Goal: Task Accomplishment & Management: Complete application form

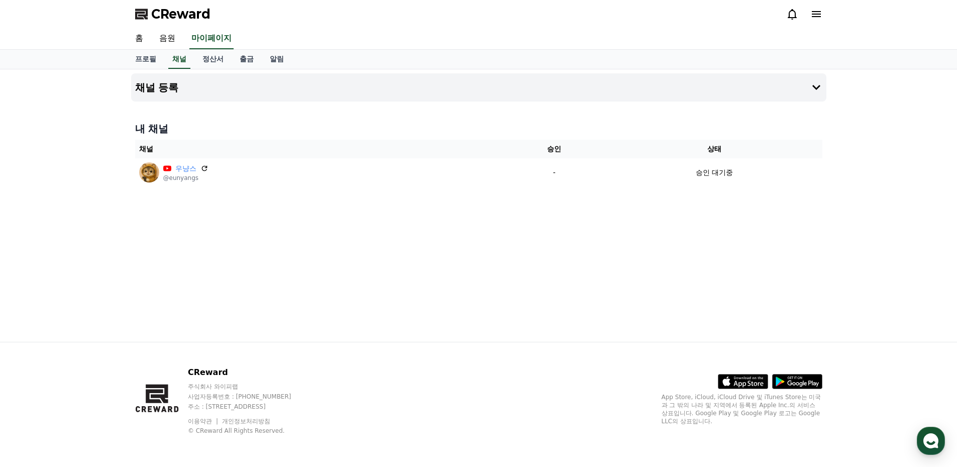
click at [888, 185] on div "채널 등록 내 채널 채널 승인 상태 우냥스 @eunyangs - 승인 대기중" at bounding box center [478, 205] width 957 height 272
click at [169, 35] on link "음원" at bounding box center [167, 38] width 32 height 21
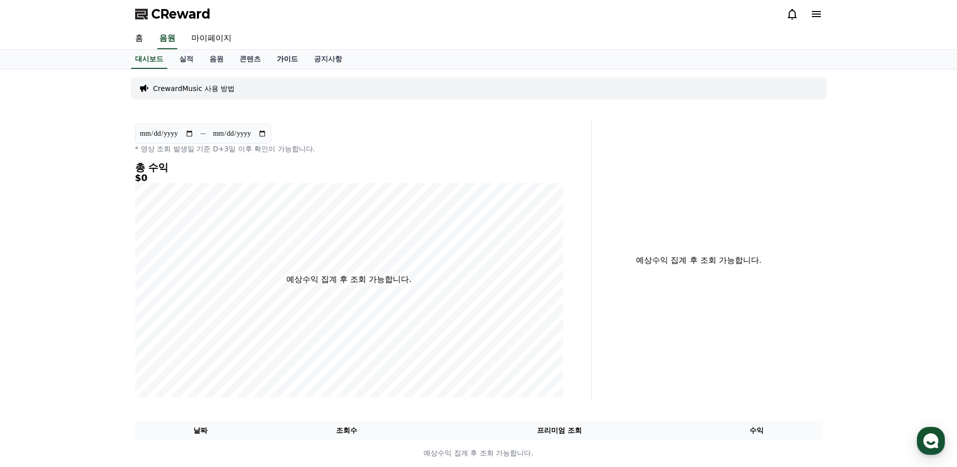
click at [281, 59] on link "가이드" at bounding box center [287, 59] width 37 height 19
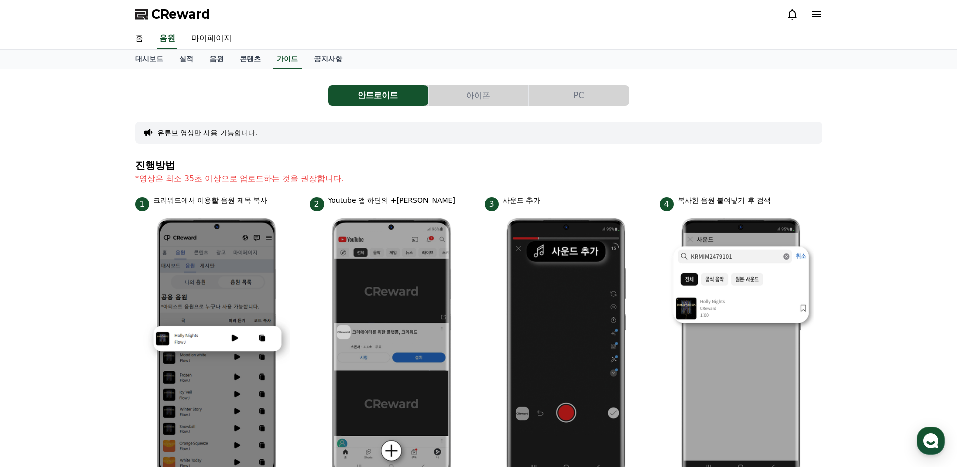
click at [481, 91] on button "아이폰" at bounding box center [478, 95] width 100 height 20
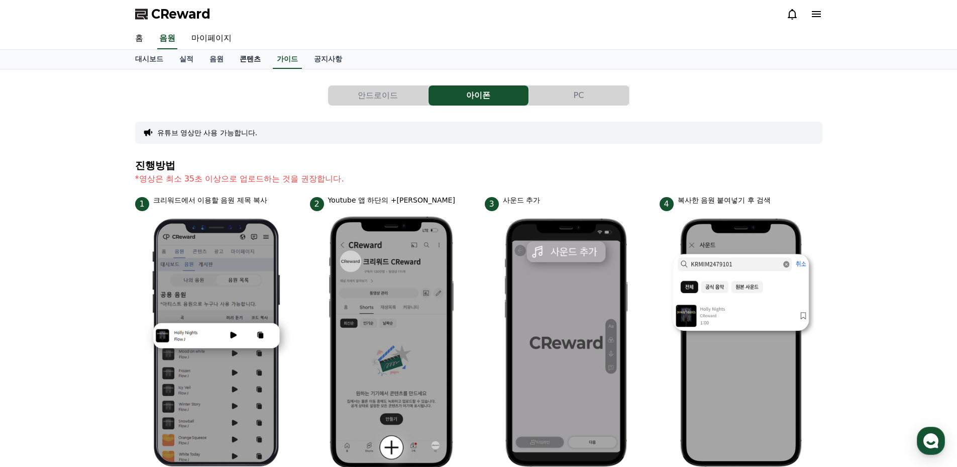
click at [257, 58] on link "콘텐츠" at bounding box center [250, 59] width 37 height 19
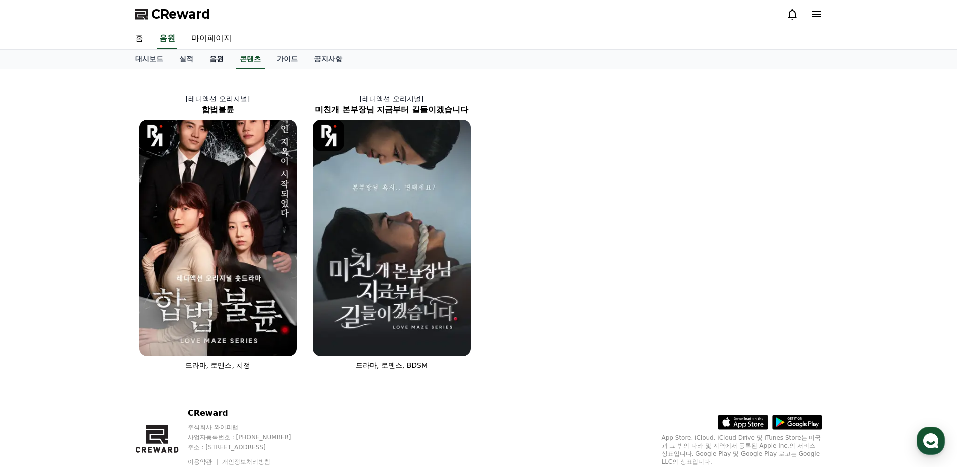
click at [206, 59] on link "음원" at bounding box center [216, 59] width 30 height 19
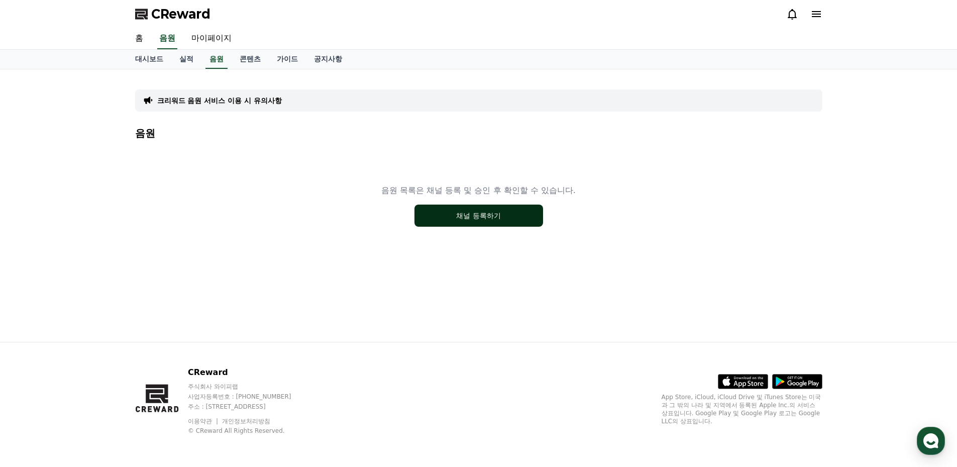
click at [481, 220] on button "채널 등록하기" at bounding box center [478, 215] width 129 height 22
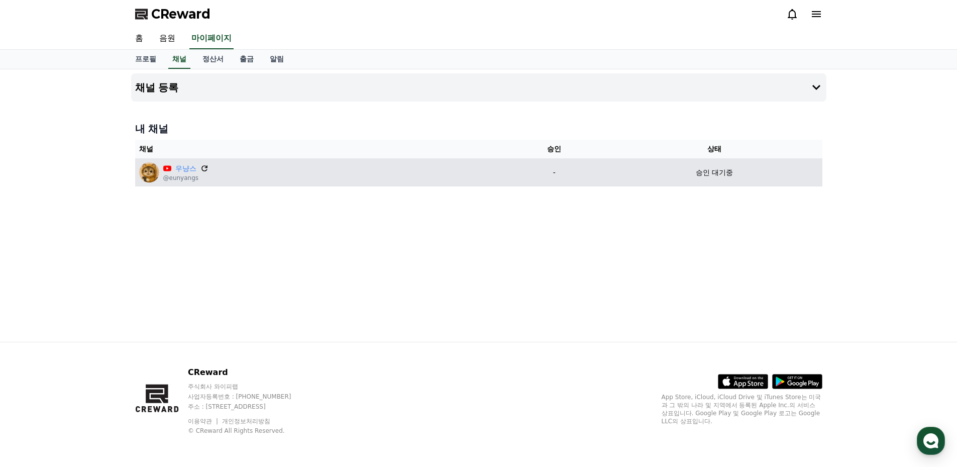
click at [206, 168] on icon at bounding box center [204, 168] width 9 height 9
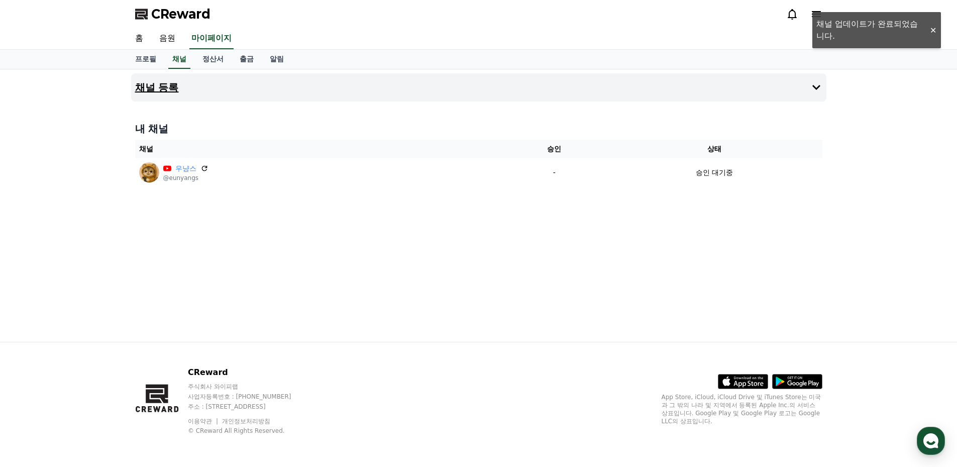
click at [816, 86] on icon at bounding box center [816, 87] width 12 height 12
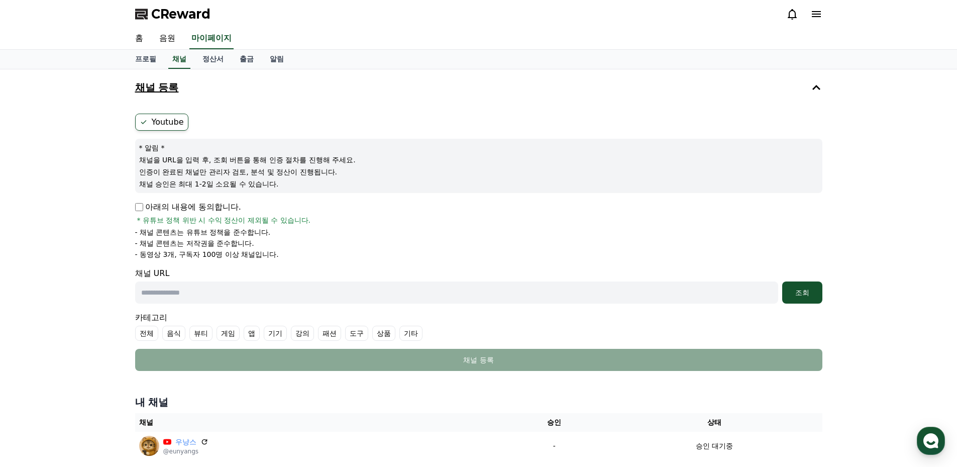
click at [381, 292] on input "text" at bounding box center [456, 292] width 643 height 22
click at [198, 296] on input "text" at bounding box center [456, 292] width 643 height 22
paste input "**********"
type input "**********"
click at [793, 295] on div "조회" at bounding box center [802, 292] width 32 height 10
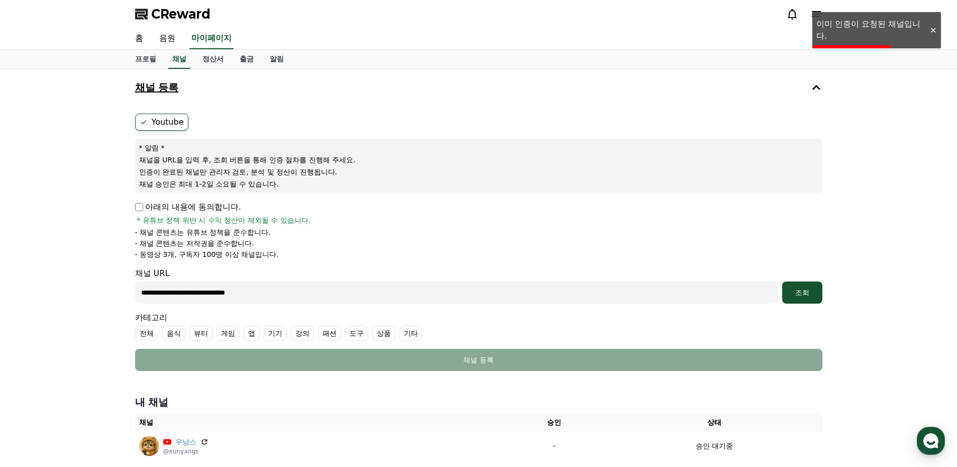
click at [144, 209] on p "아래의 내용에 동의합니다." at bounding box center [188, 207] width 106 height 12
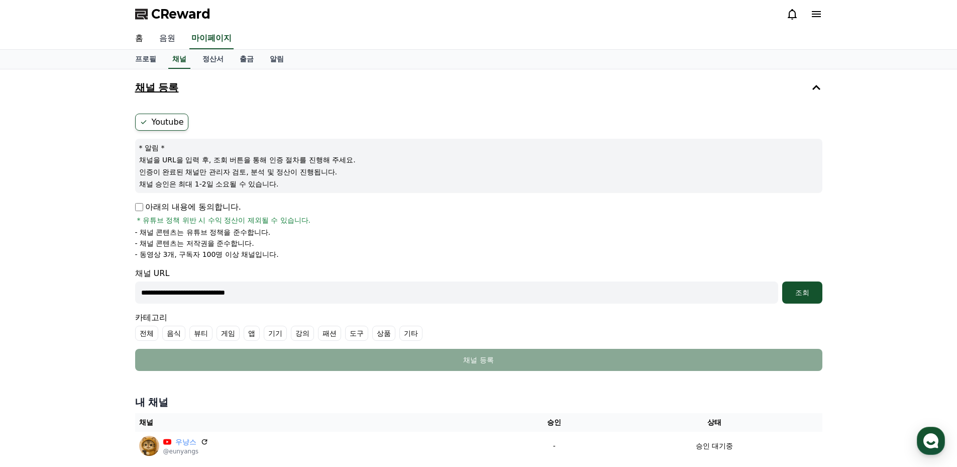
click at [166, 38] on link "음원" at bounding box center [167, 38] width 32 height 21
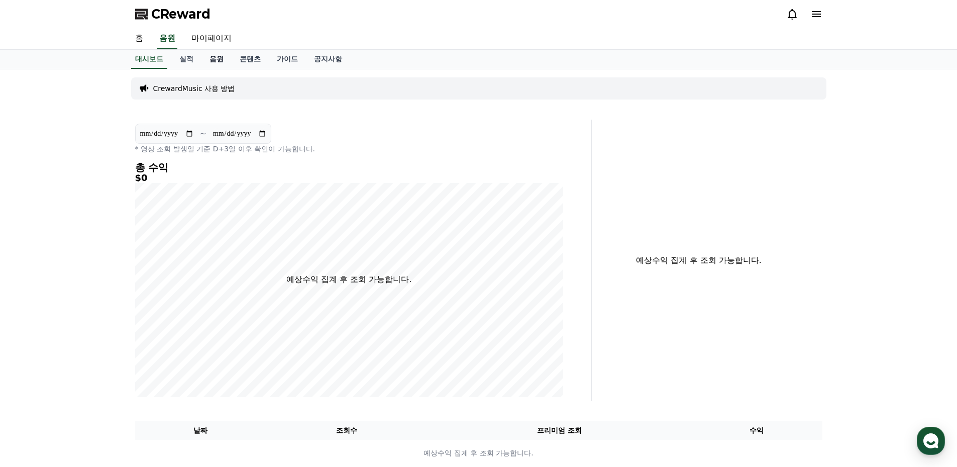
click at [215, 58] on link "음원" at bounding box center [216, 59] width 30 height 19
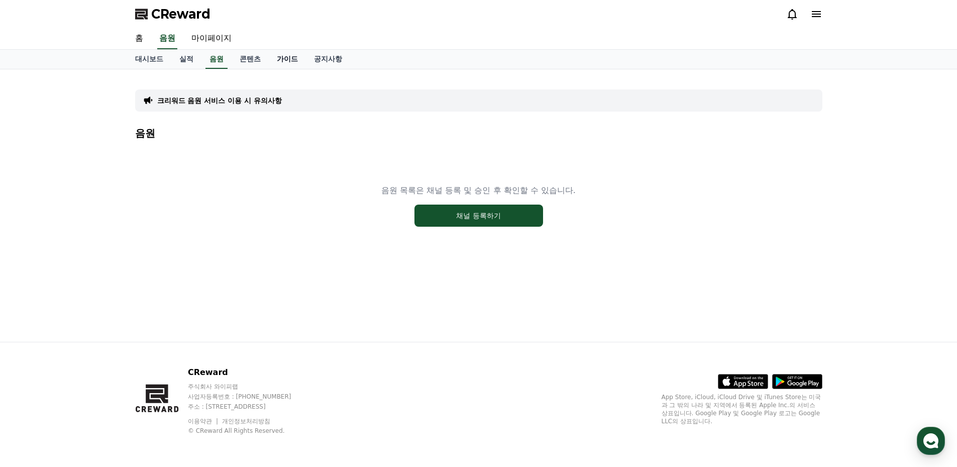
click at [293, 63] on link "가이드" at bounding box center [287, 59] width 37 height 19
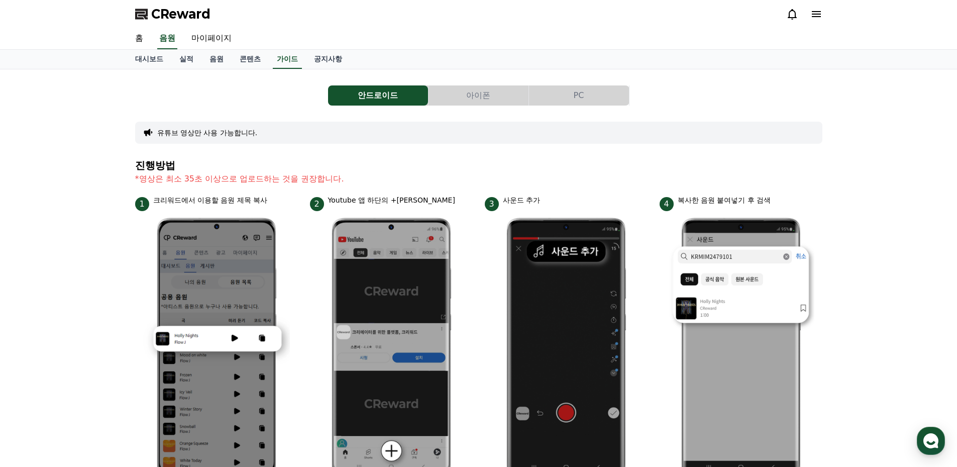
click at [470, 96] on button "아이폰" at bounding box center [478, 95] width 100 height 20
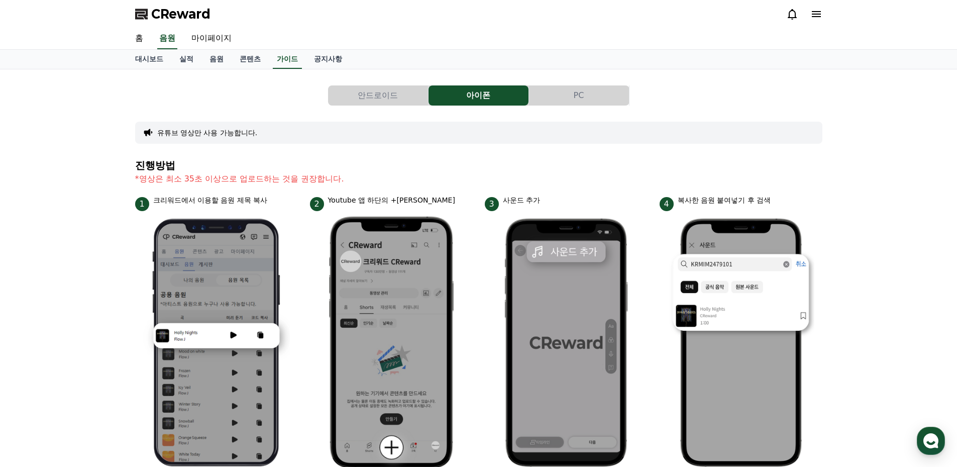
click at [380, 92] on button "안드로이드" at bounding box center [378, 95] width 100 height 20
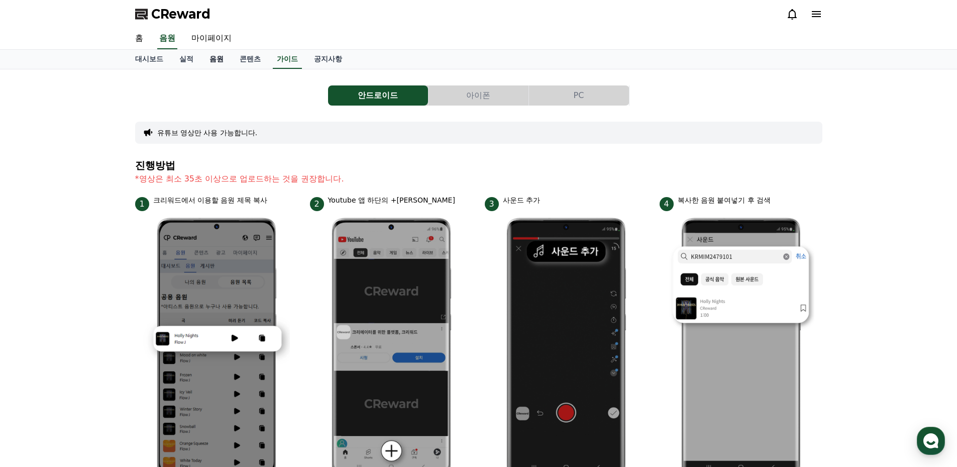
click at [213, 58] on link "음원" at bounding box center [216, 59] width 30 height 19
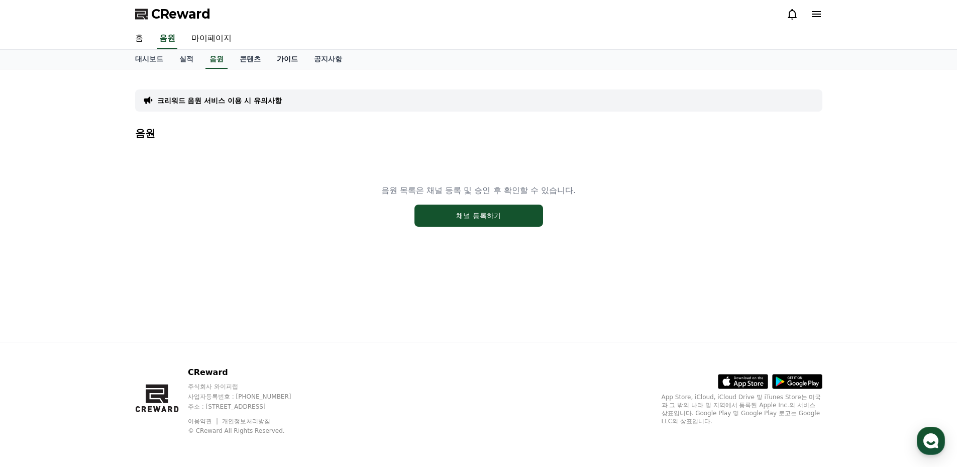
click at [288, 59] on link "가이드" at bounding box center [287, 59] width 37 height 19
